Goal: Task Accomplishment & Management: Use online tool/utility

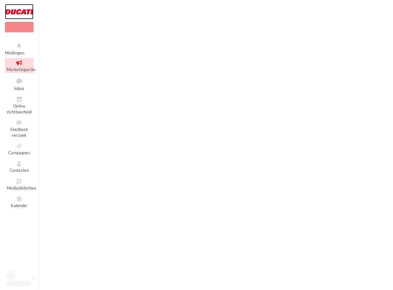
click at [19, 9] on div at bounding box center [19, 11] width 29 height 15
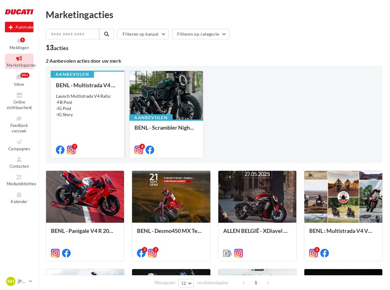
click at [88, 102] on div "Launch Multistrada V4 Rally: -FB Post -IG Post -IG Story" at bounding box center [87, 105] width 63 height 25
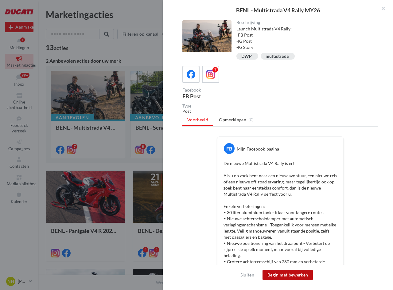
click at [288, 272] on button "Begin met bewerken" at bounding box center [287, 274] width 50 height 10
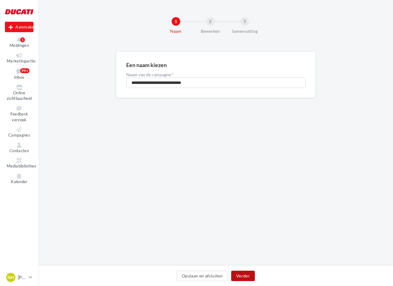
click at [247, 279] on button "Verder" at bounding box center [243, 276] width 24 height 10
